Goal: Task Accomplishment & Management: Complete application form

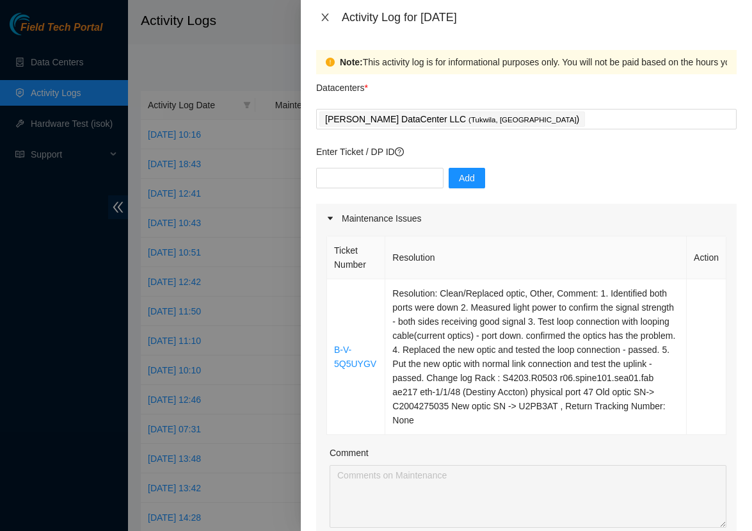
click at [324, 22] on button "Close" at bounding box center [325, 18] width 18 height 12
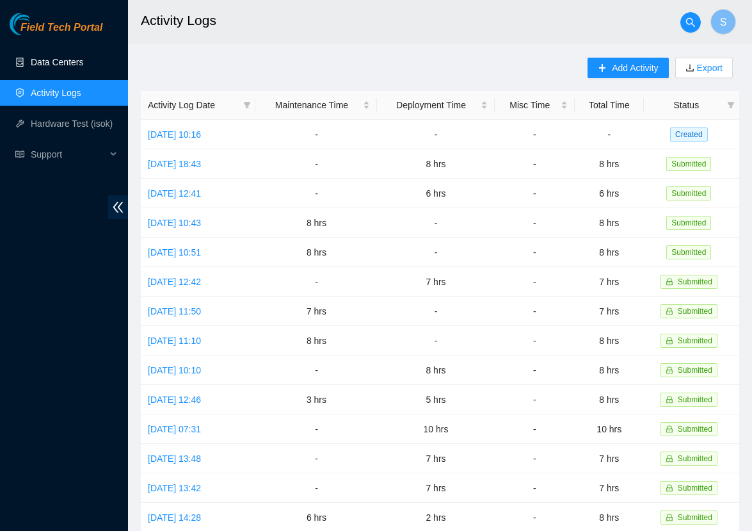
click at [47, 57] on link "Data Centers" at bounding box center [57, 62] width 52 height 10
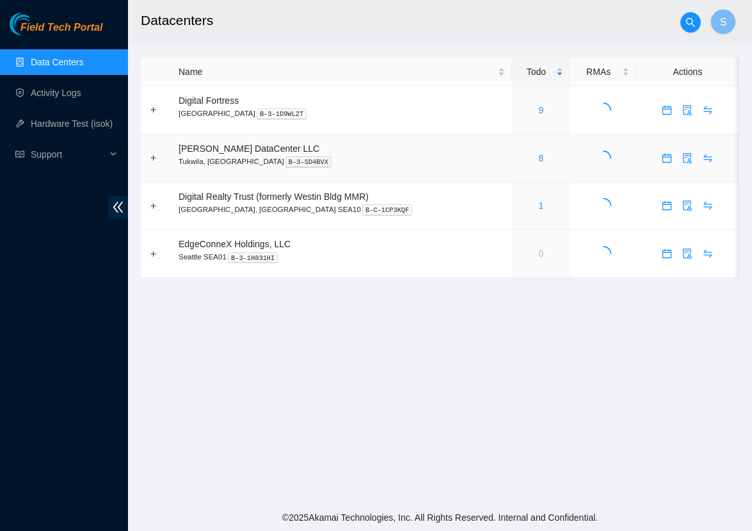
click at [527, 156] on div "8" at bounding box center [541, 158] width 45 height 14
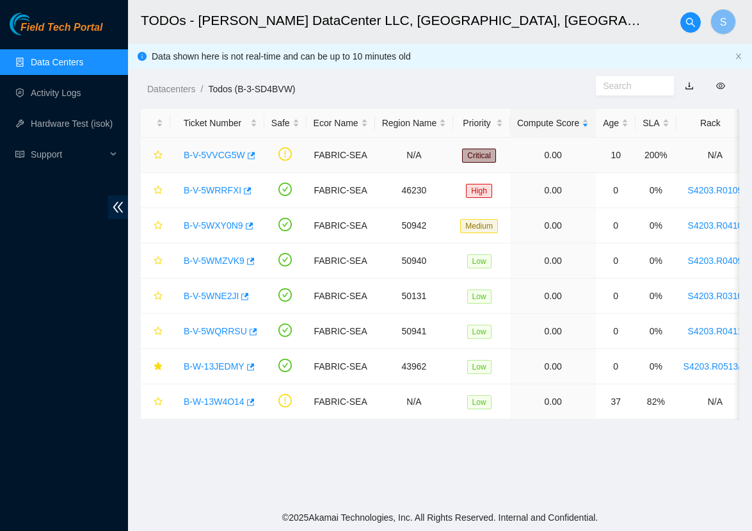
click at [234, 155] on link "B-V-5VVCG5W" at bounding box center [214, 155] width 61 height 10
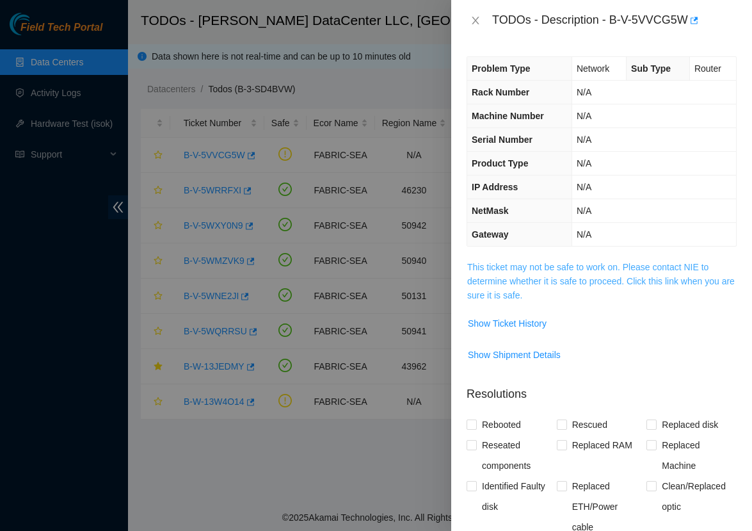
click at [570, 266] on link "This ticket may not be safe to work on. Please contact NIE to determine whether…" at bounding box center [601, 281] width 268 height 38
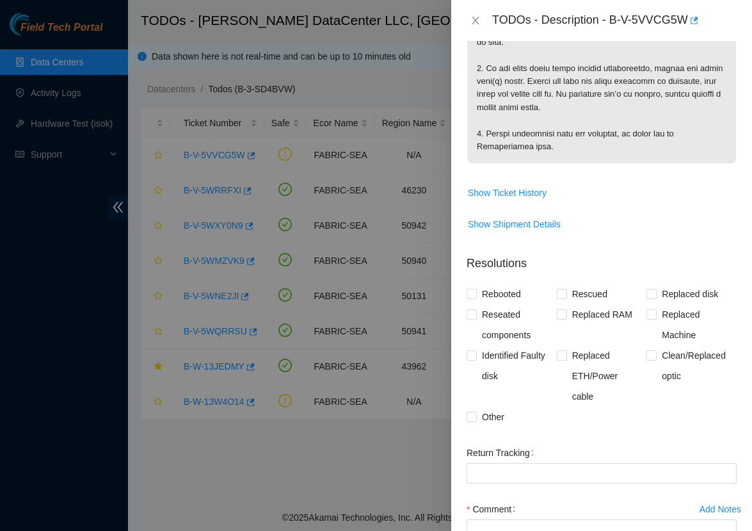
scroll to position [520, 0]
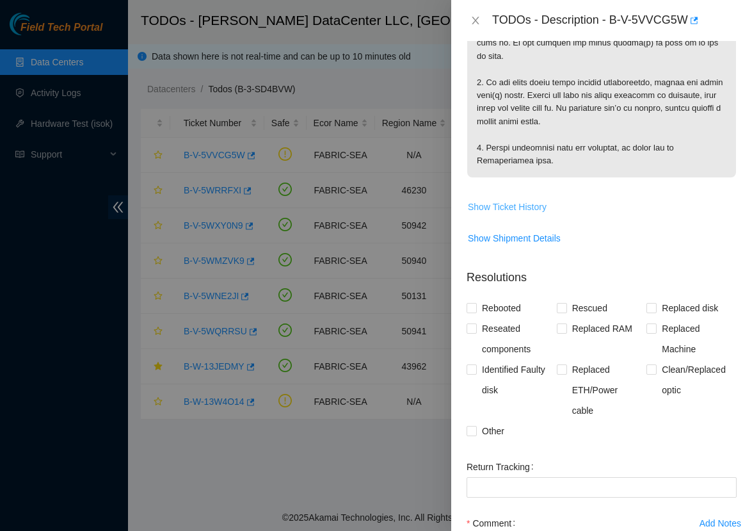
click at [500, 200] on span "Show Ticket History" at bounding box center [507, 207] width 79 height 14
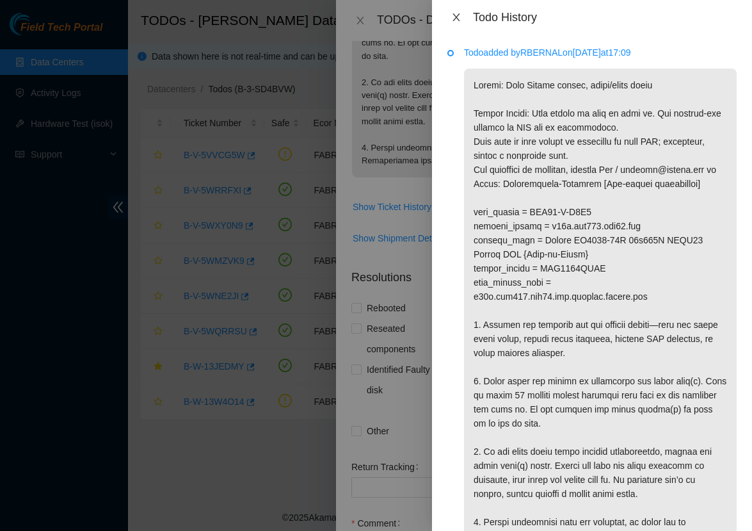
click at [456, 19] on icon "close" at bounding box center [456, 17] width 10 height 10
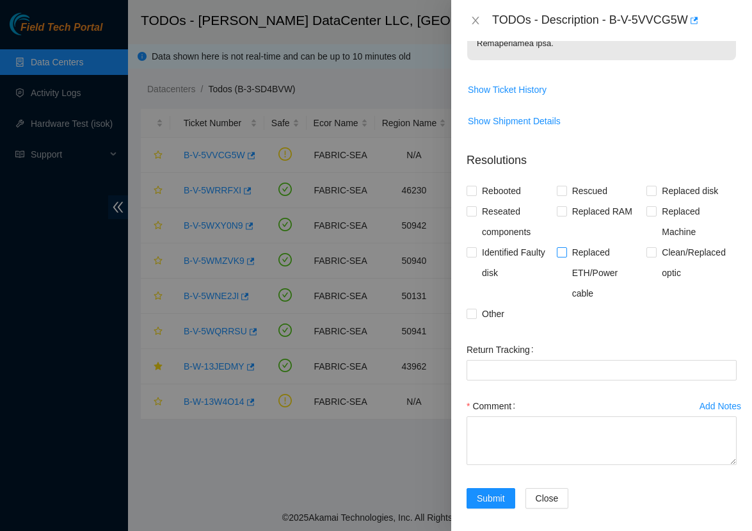
scroll to position [637, 0]
click at [482, 212] on span "Reseated components" at bounding box center [517, 222] width 80 height 41
click at [476, 212] on input "Reseated components" at bounding box center [471, 211] width 9 height 9
checkbox input "true"
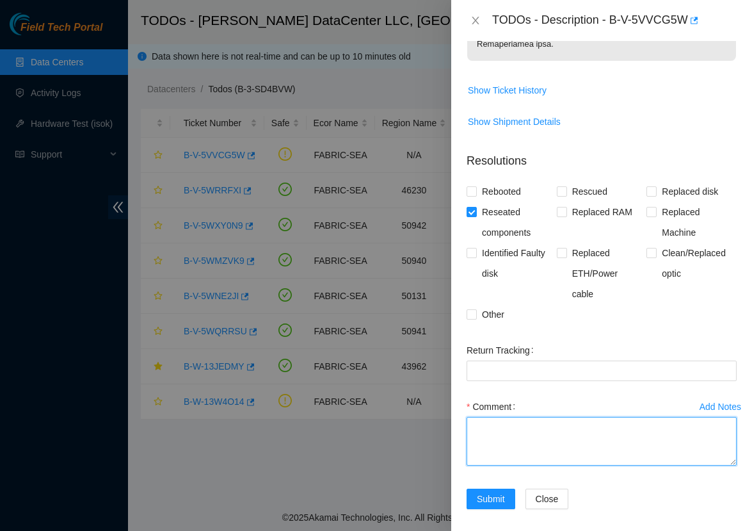
click at [493, 429] on textarea "Comment" at bounding box center [602, 441] width 270 height 49
click at [573, 439] on textarea "1." at bounding box center [602, 441] width 270 height 49
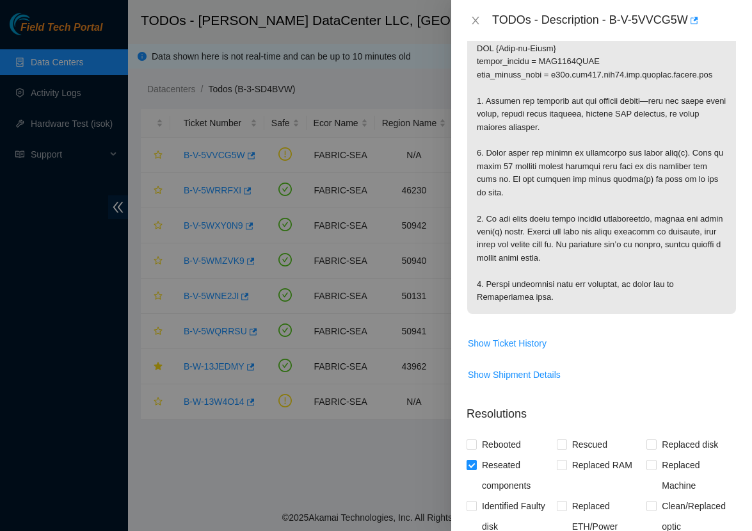
scroll to position [365, 0]
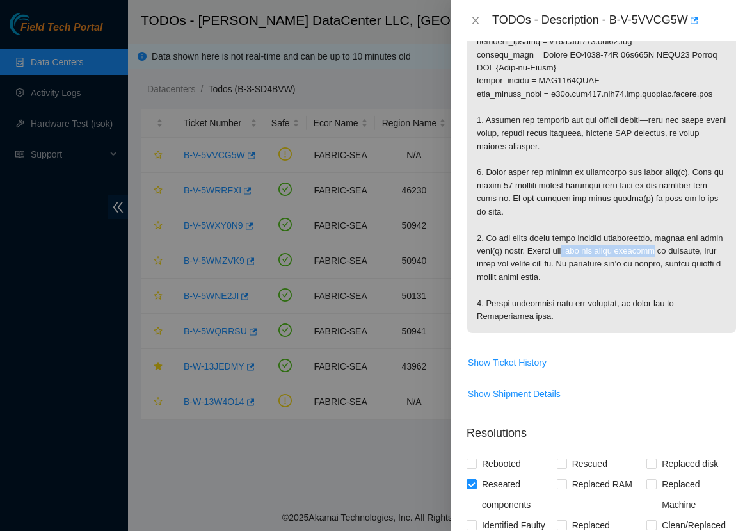
copy p "fans and power supplies"
drag, startPoint x: 598, startPoint y: 242, endPoint x: 694, endPoint y: 248, distance: 96.2
click at [694, 248] on p at bounding box center [601, 114] width 269 height 438
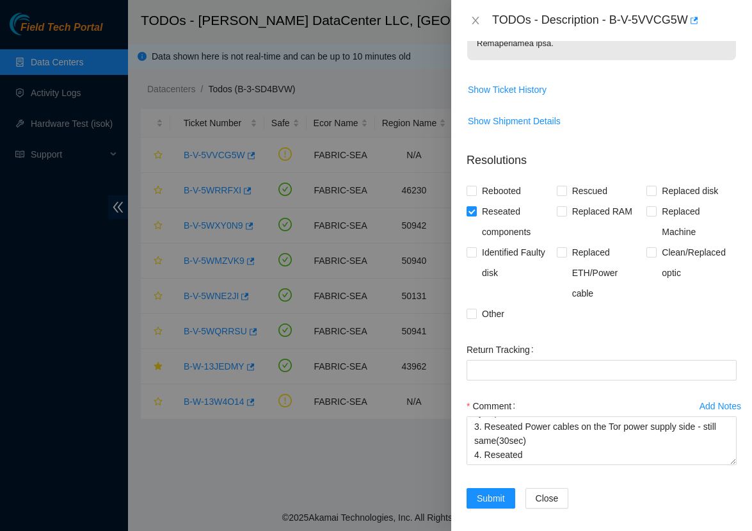
scroll to position [637, 0]
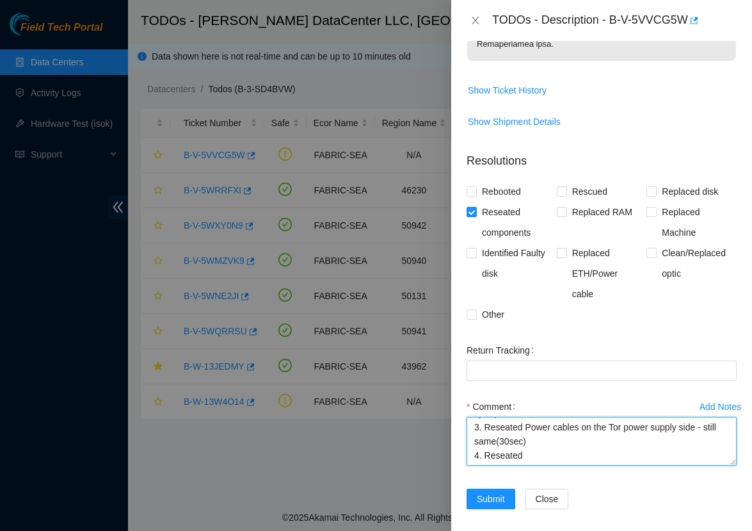
click at [546, 444] on textarea "1. Red light on the power. 2. Reseated Power cables on the PDU side - still sam…" at bounding box center [602, 441] width 270 height 49
paste textarea "fans and power supplies"
type textarea "1. Red light on the power. 2. Reseated Power cables on the PDU side - still sam…"
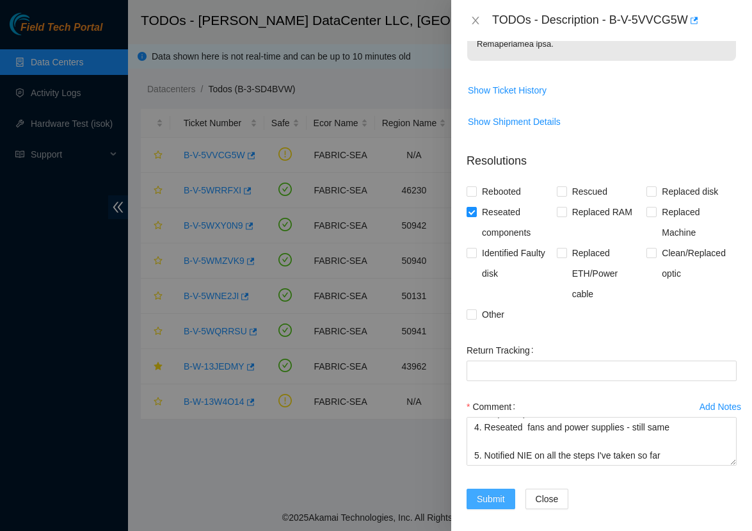
click at [488, 492] on span "Submit" at bounding box center [491, 499] width 28 height 14
click at [593, 465] on div "Add Notes Comment 1. Red light on the power. 2. Reseated Power cables on the PD…" at bounding box center [601, 442] width 280 height 92
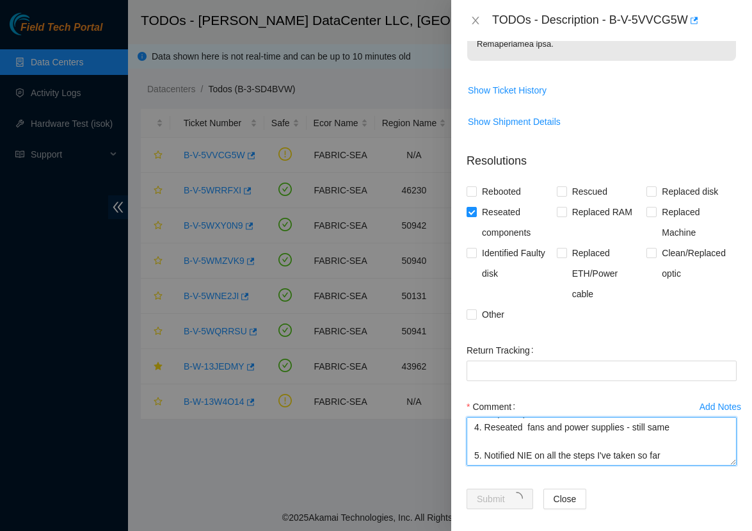
click at [603, 445] on textarea "1. Red light on the power. 2. Reseated Power cables on the PDU side - still sam…" at bounding box center [602, 441] width 270 height 49
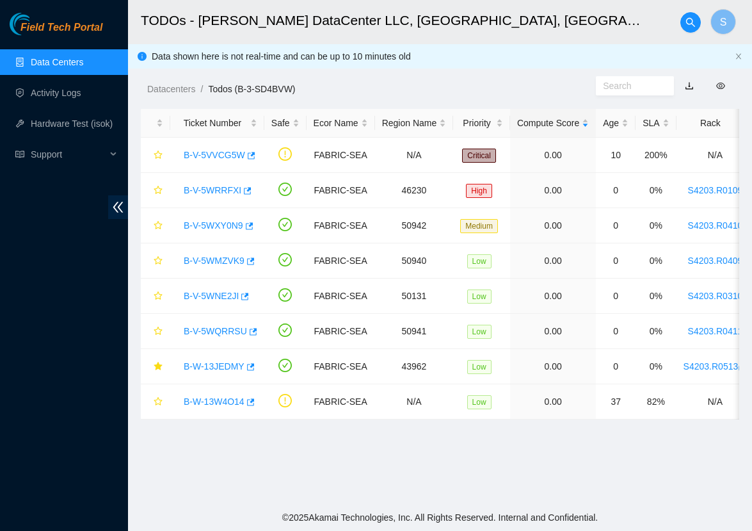
click at [478, 442] on main "TODOs - Sabey DataCenter LLC, Tukwila, WA S Data shown here is not real-time an…" at bounding box center [440, 252] width 624 height 504
click at [228, 151] on link "B-V-5VVCG5W" at bounding box center [214, 155] width 61 height 10
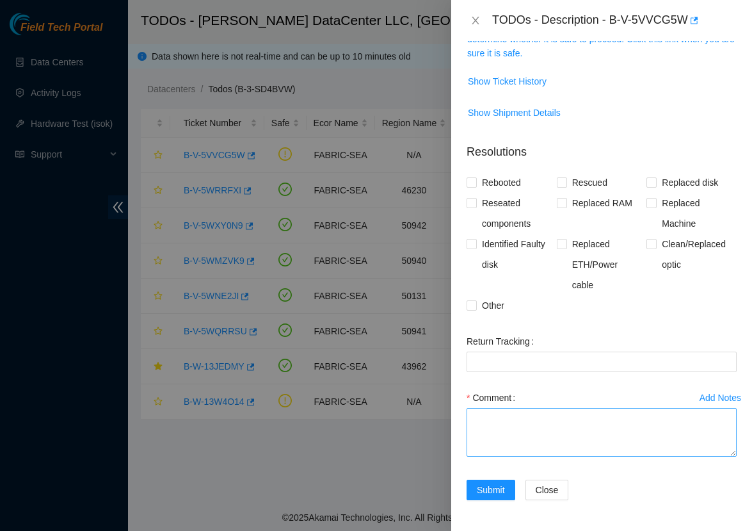
scroll to position [242, 0]
click at [520, 429] on textarea "Comment" at bounding box center [602, 432] width 270 height 49
paste textarea "fans and power supplies"
type textarea "fans and power supplies"
click at [517, 417] on textarea "1. First observance Red light on the power" at bounding box center [602, 432] width 270 height 49
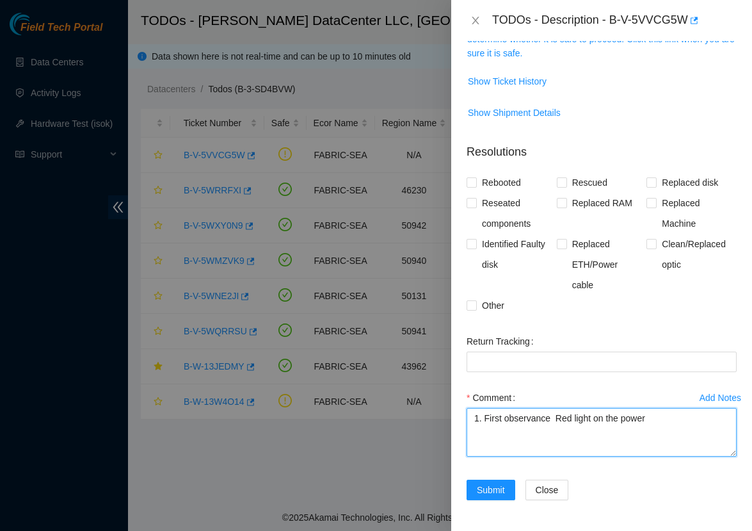
click at [524, 421] on textarea "1. First observance Red light on the power" at bounding box center [602, 432] width 270 height 49
click at [541, 417] on textarea "1. First observance Red light on the power" at bounding box center [602, 432] width 270 height 49
click at [522, 413] on textarea "1. First observence Red light on the power" at bounding box center [602, 432] width 270 height 49
click at [533, 415] on textarea "1. First observence Red light on the power" at bounding box center [602, 432] width 270 height 49
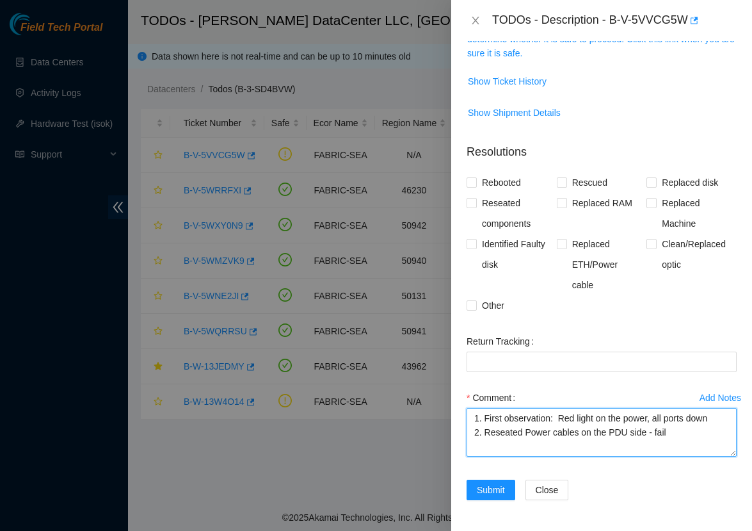
click at [540, 449] on textarea "1. First observation: Red light on the power, all ports down 2. Reseated Power …" at bounding box center [602, 432] width 270 height 49
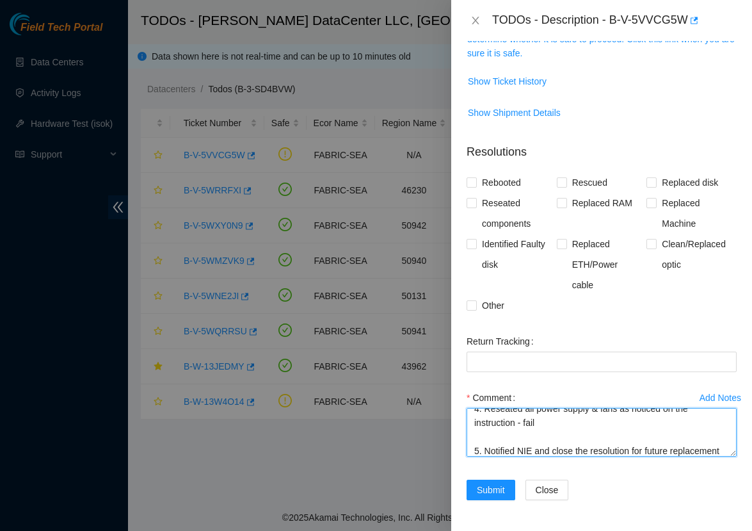
scroll to position [70, 0]
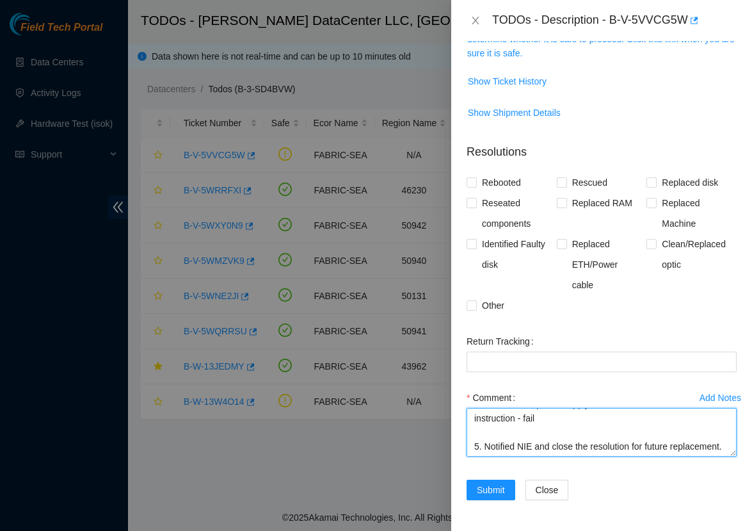
click at [561, 436] on textarea "1. First observation: Red light on the power, all ports down 2. Reseated Power …" at bounding box center [602, 432] width 270 height 49
type textarea "1. First observation: Red light on the power, all ports down 2. Reseated Power …"
click at [518, 273] on span "Identified Faulty disk" at bounding box center [517, 254] width 80 height 41
click at [476, 248] on input "Identified Faulty disk" at bounding box center [471, 243] width 9 height 9
click at [509, 253] on span "Identified Faulty disk" at bounding box center [517, 254] width 80 height 41
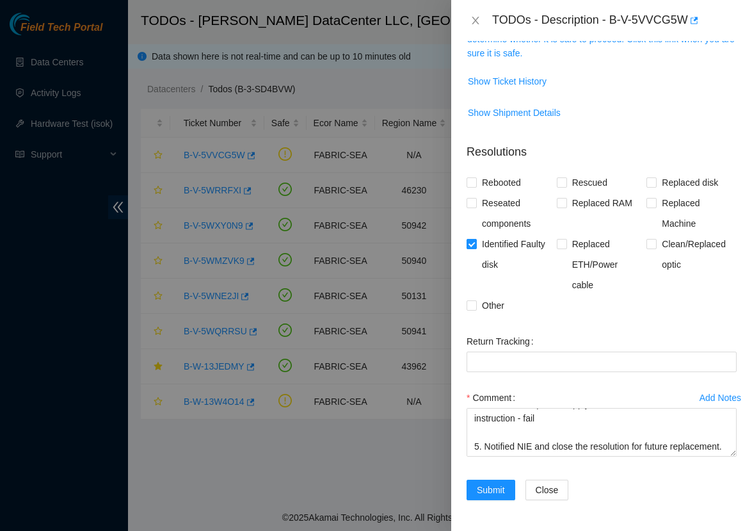
click at [476, 248] on input "Identified Faulty disk" at bounding box center [471, 243] width 9 height 9
checkbox input "false"
click at [492, 205] on span "Reseated components" at bounding box center [517, 213] width 80 height 41
click at [476, 205] on input "Reseated components" at bounding box center [471, 202] width 9 height 9
checkbox input "true"
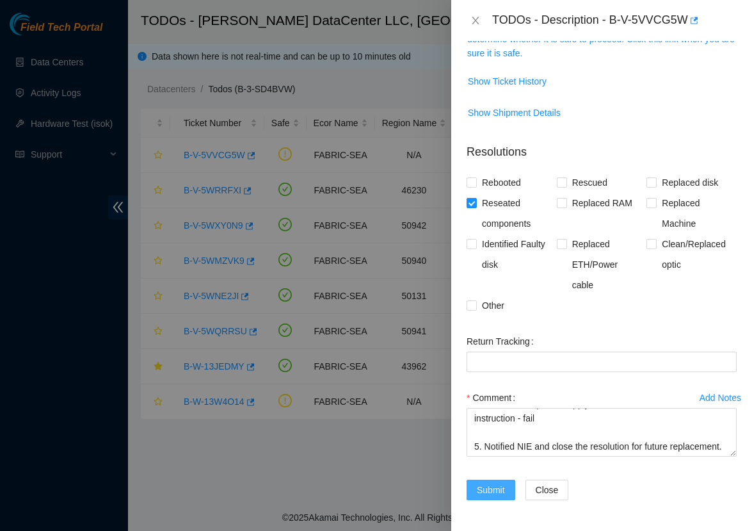
click at [494, 485] on span "Submit" at bounding box center [491, 490] width 28 height 14
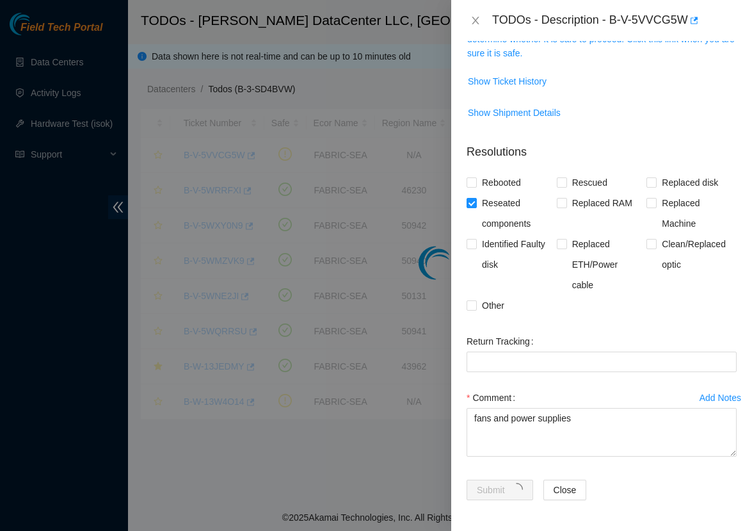
scroll to position [204, 0]
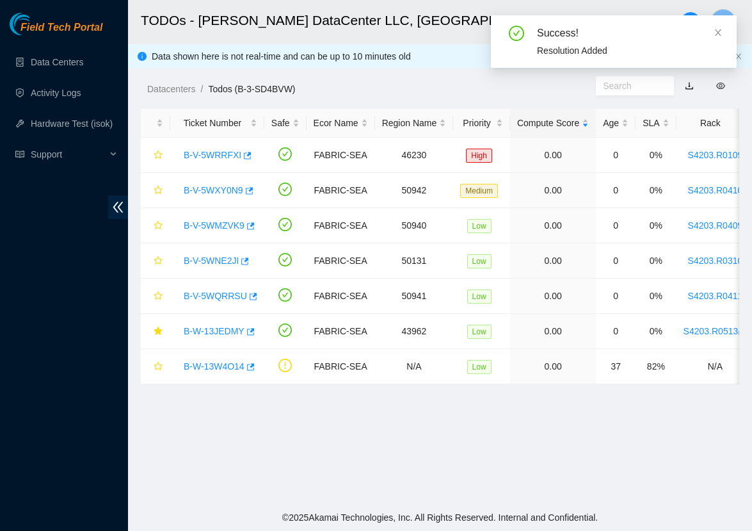
click at [413, 426] on main "TODOs - Sabey DataCenter LLC, Tukwila, WA S Data shown here is not real-time an…" at bounding box center [440, 252] width 624 height 504
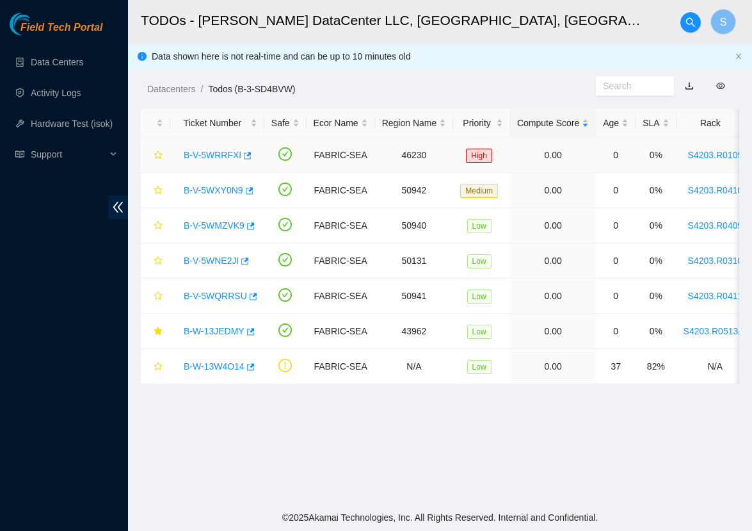
click at [212, 154] on link "B-V-5WRRFXI" at bounding box center [213, 155] width 58 height 10
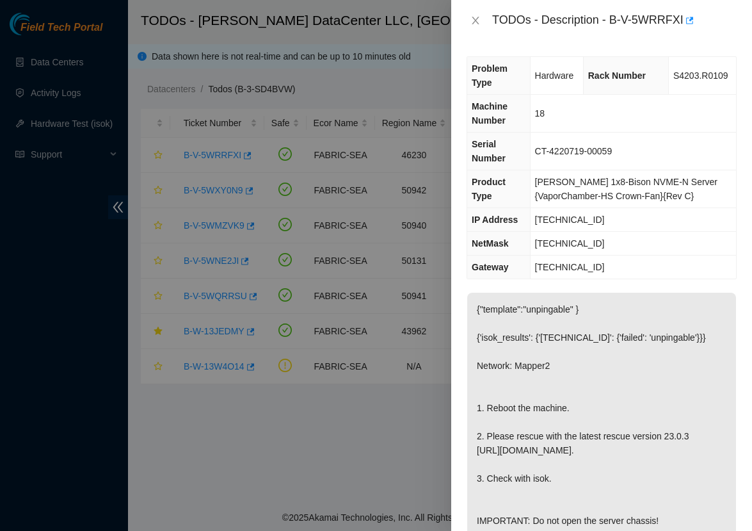
click at [369, 473] on div at bounding box center [376, 265] width 752 height 531
